Goal: Task Accomplishment & Management: Manage account settings

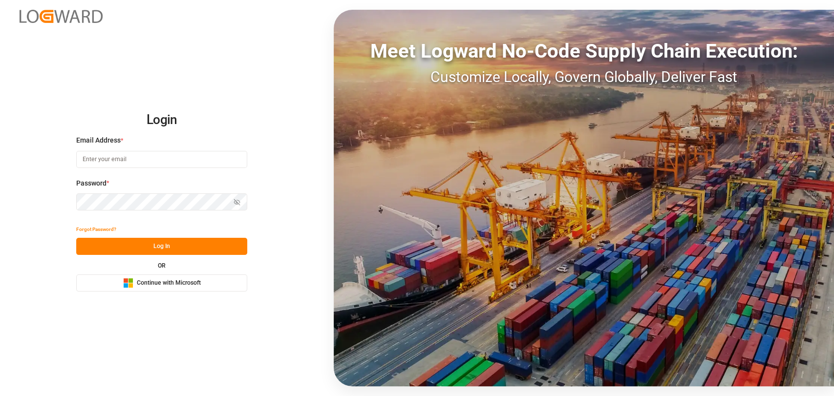
type input "[PERSON_NAME][EMAIL_ADDRESS][PERSON_NAME][DOMAIN_NAME]"
click at [158, 248] on button "Log In" at bounding box center [161, 246] width 171 height 17
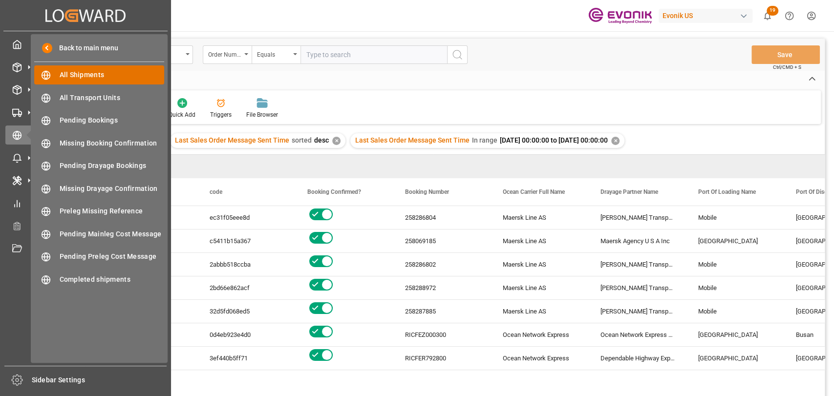
click at [74, 76] on span "All Shipments" at bounding box center [112, 75] width 105 height 10
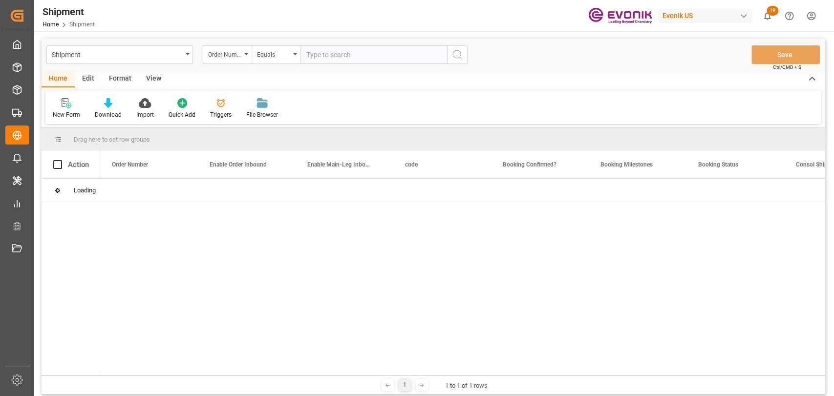
click at [119, 79] on div "Format" at bounding box center [120, 79] width 37 height 17
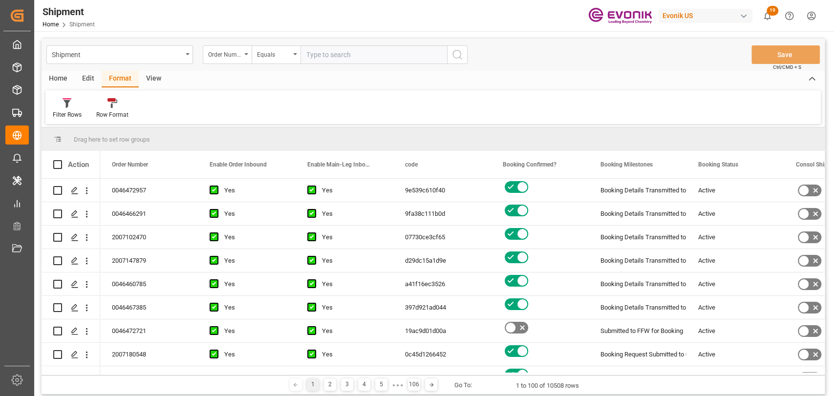
click at [86, 79] on div "Edit" at bounding box center [88, 79] width 27 height 17
click at [160, 101] on icon at bounding box center [167, 103] width 14 height 10
click at [220, 110] on div "Triggers" at bounding box center [220, 114] width 21 height 9
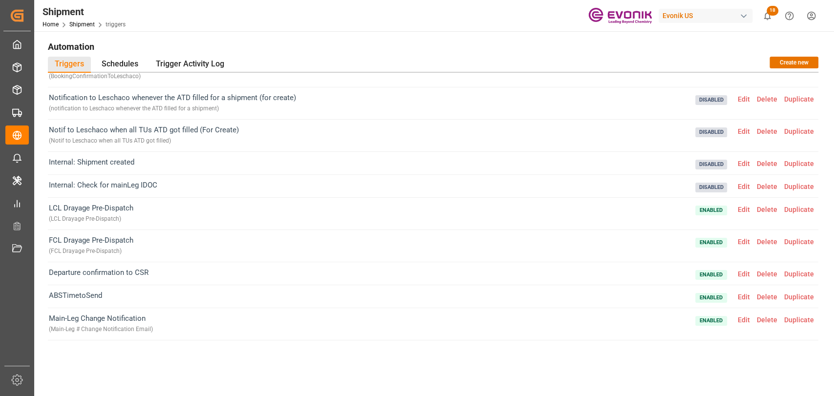
scroll to position [244, 0]
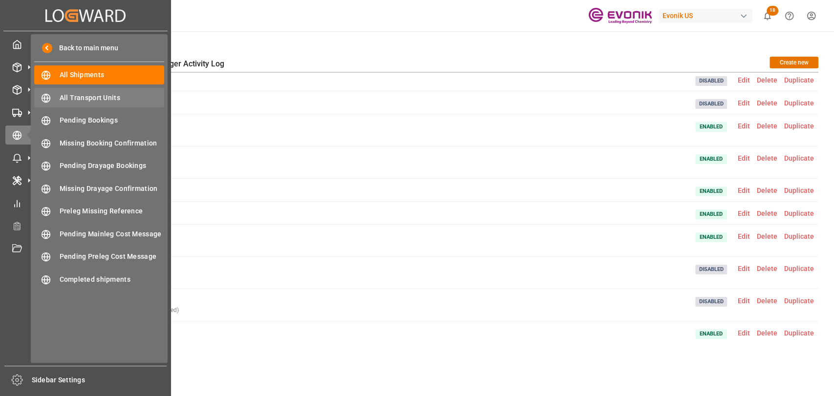
click at [101, 100] on span "All Transport Units" at bounding box center [112, 98] width 105 height 10
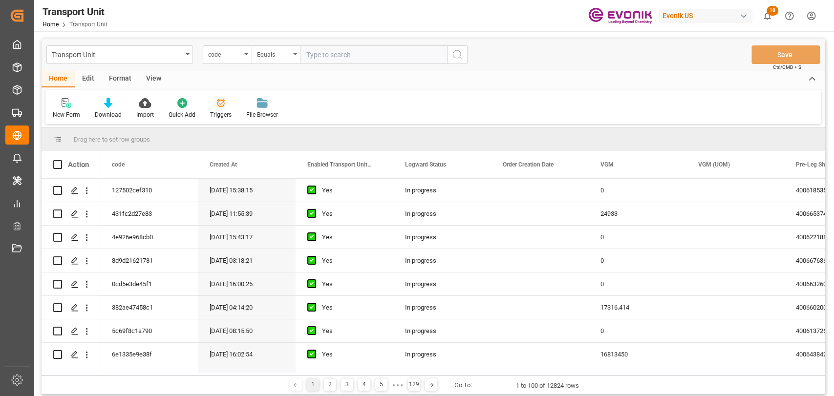
click at [217, 108] on div "Triggers" at bounding box center [221, 108] width 36 height 21
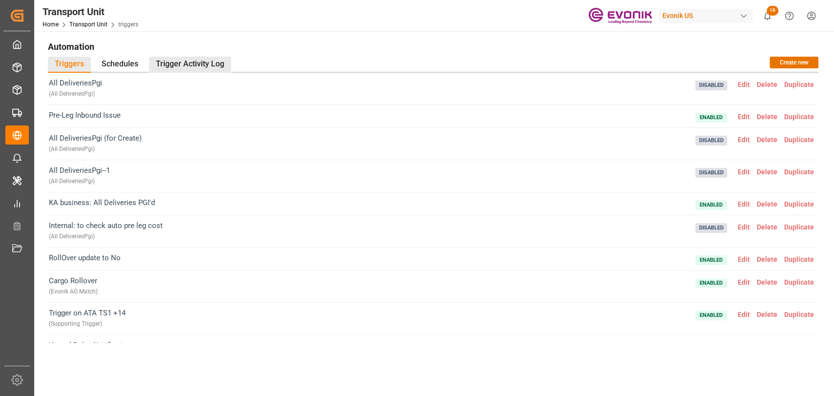
click at [198, 62] on div "Trigger Activity Log" at bounding box center [190, 65] width 82 height 16
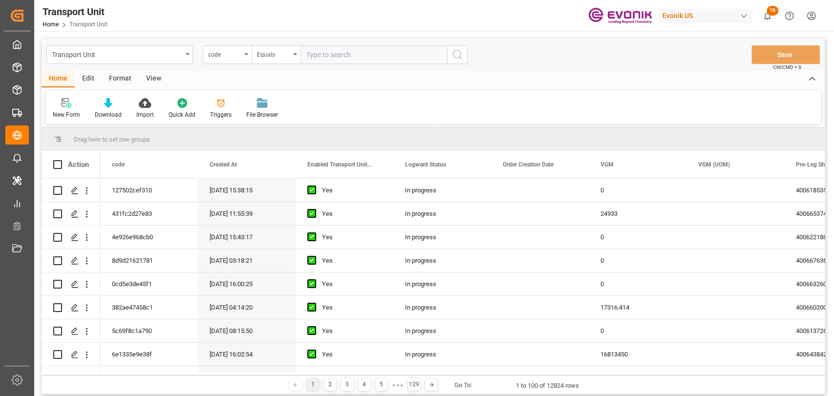
click at [76, 80] on div "Edit" at bounding box center [88, 79] width 27 height 17
click at [152, 109] on div "Configuration" at bounding box center [166, 108] width 51 height 21
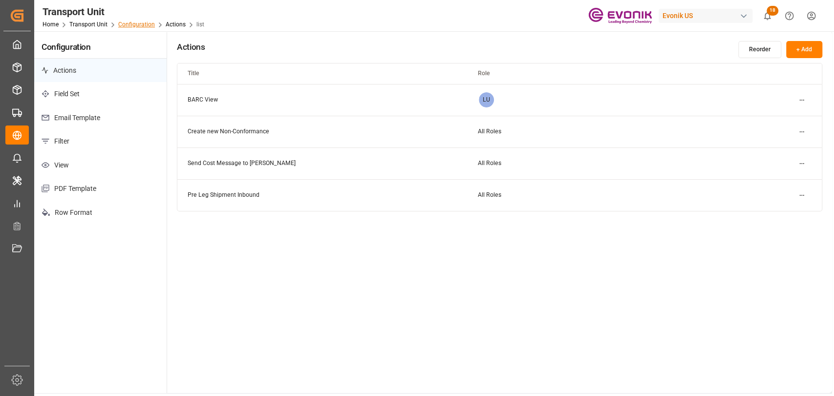
click at [132, 22] on link "Configuration" at bounding box center [136, 24] width 37 height 7
click at [167, 24] on link "Actions" at bounding box center [176, 24] width 20 height 7
click at [120, 24] on link "Configuration" at bounding box center [136, 24] width 37 height 7
click at [85, 24] on link "Transport Unit" at bounding box center [88, 24] width 38 height 7
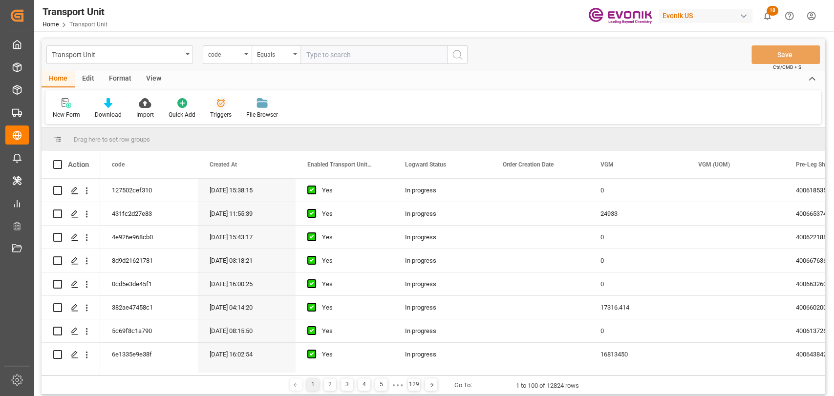
click at [217, 111] on div "Triggers" at bounding box center [220, 114] width 21 height 9
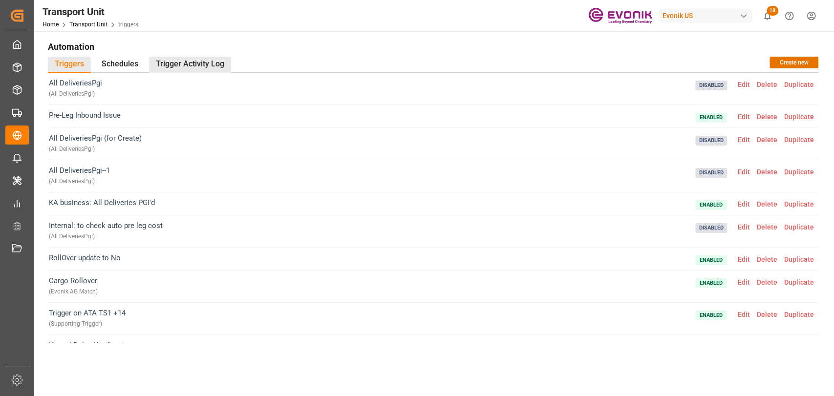
click at [195, 59] on div "Trigger Activity Log" at bounding box center [190, 65] width 82 height 16
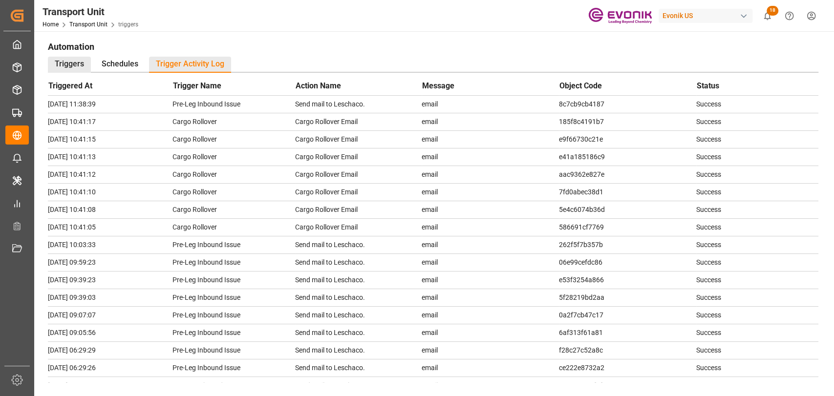
click at [67, 60] on div "Triggers" at bounding box center [69, 65] width 43 height 16
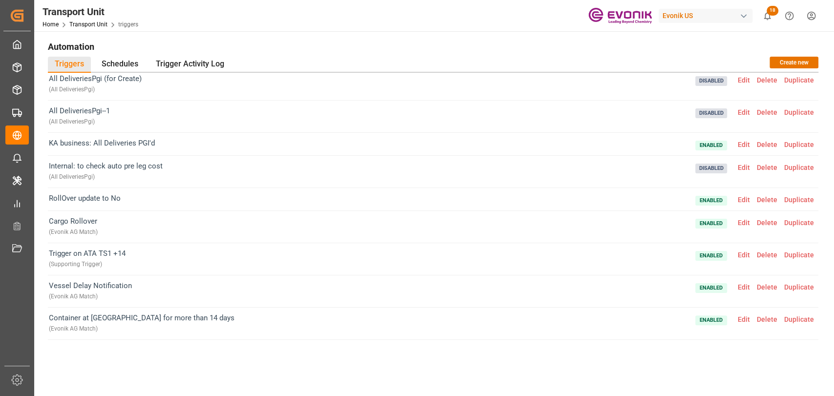
scroll to position [87, 0]
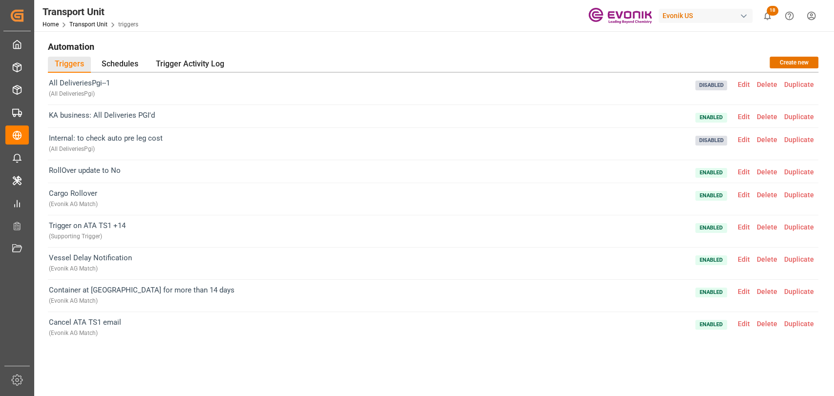
click at [740, 196] on span "Edit" at bounding box center [743, 195] width 19 height 8
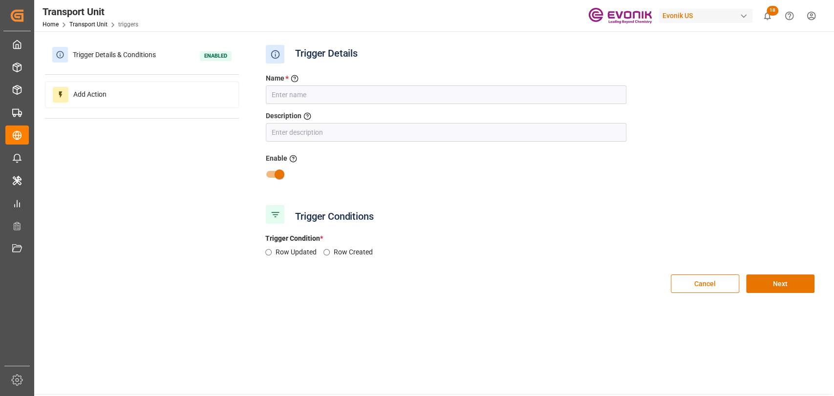
type input "Cargo Rollover"
type input "Evonik AG Match"
radio input "true"
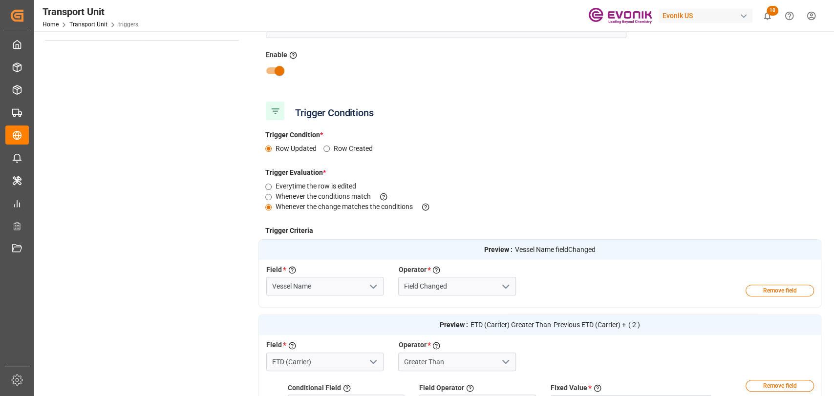
scroll to position [0, 0]
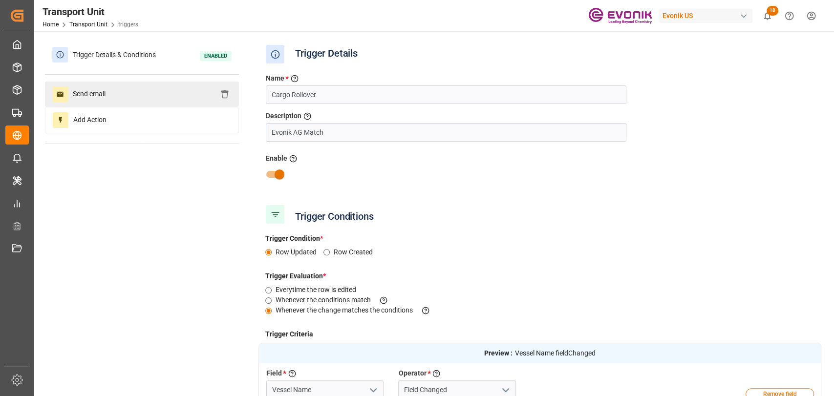
click at [102, 87] on span "Send email" at bounding box center [89, 94] width 43 height 16
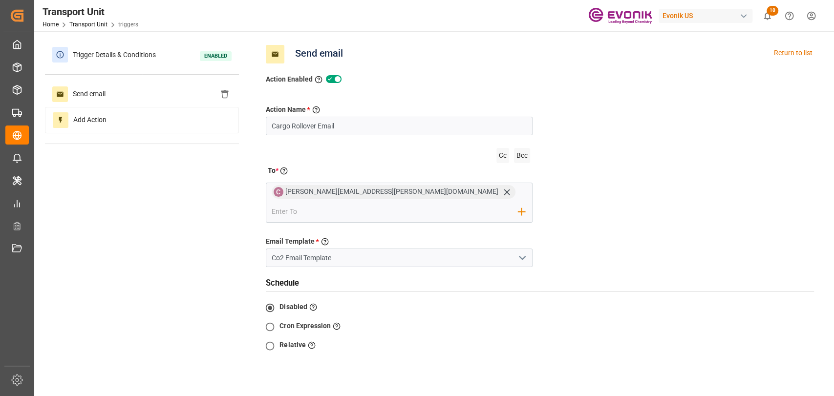
click at [475, 359] on div "Disabled Select this to not create any schedule Cron Expression Enter a cron ex…" at bounding box center [540, 371] width 548 height 147
